Goal: Navigation & Orientation: Find specific page/section

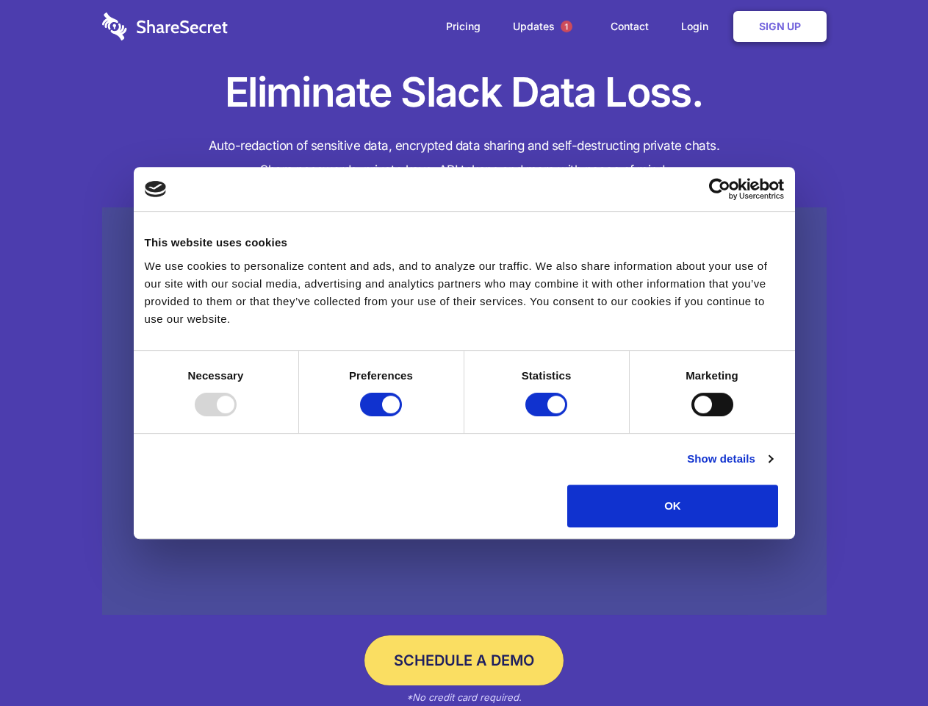
click at [237, 416] on div at bounding box center [216, 405] width 42 height 24
click at [402, 416] on input "Preferences" at bounding box center [381, 405] width 42 height 24
checkbox input "false"
click at [548, 416] on input "Statistics" at bounding box center [547, 405] width 42 height 24
checkbox input "false"
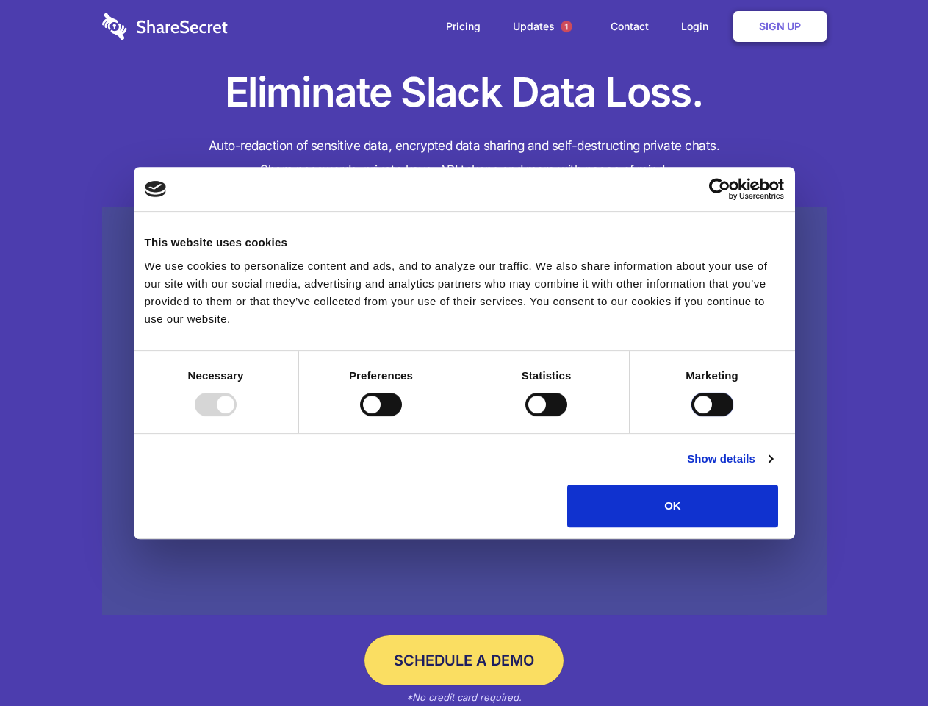
click at [692, 416] on input "Marketing" at bounding box center [713, 405] width 42 height 24
checkbox input "true"
click at [773, 468] on link "Show details" at bounding box center [729, 459] width 85 height 18
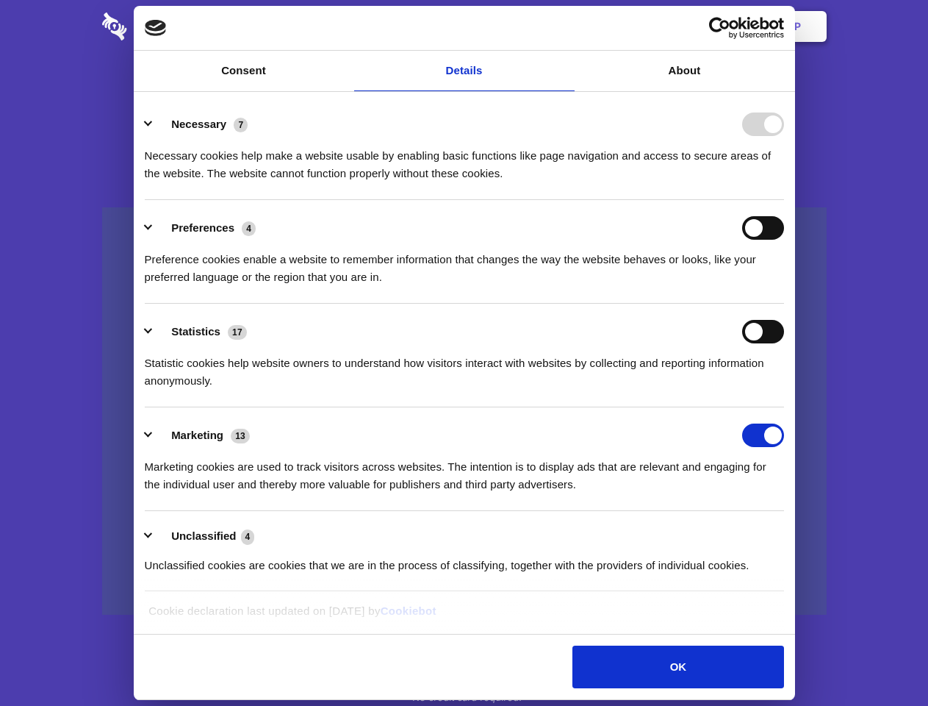
click at [784, 182] on div "Necessary 7 Necessary cookies help make a website usable by enabling basic func…" at bounding box center [465, 147] width 640 height 70
click at [566, 26] on span "1" at bounding box center [567, 27] width 12 height 12
